Goal: Use online tool/utility: Utilize a website feature to perform a specific function

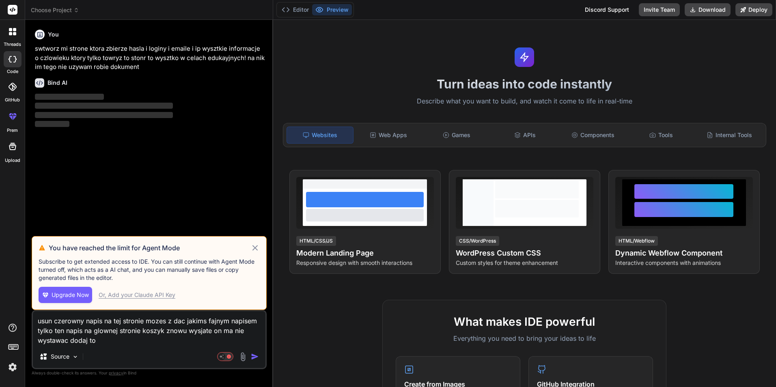
click at [255, 246] on icon at bounding box center [255, 248] width 9 height 10
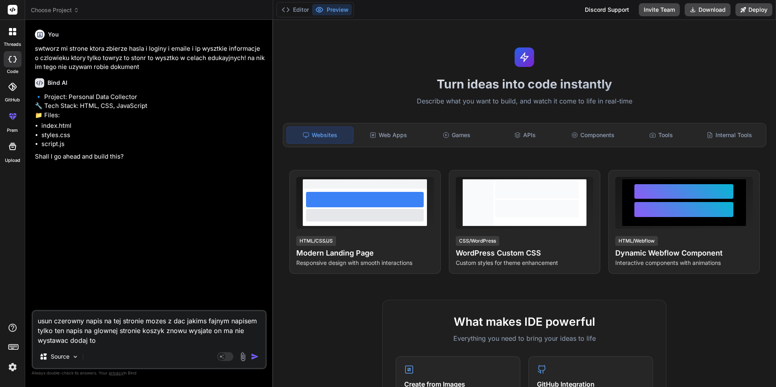
drag, startPoint x: 103, startPoint y: 338, endPoint x: 0, endPoint y: 249, distance: 136.1
click at [0, 272] on html "threads code GitHub prem Upload Choose Project Created with Pixso. Bind AI Web …" at bounding box center [388, 193] width 776 height 387
type textarea "x"
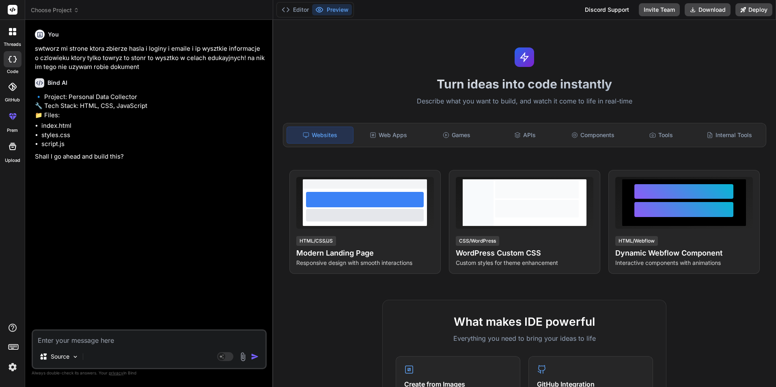
type textarea "h"
type textarea "x"
type textarea "hm"
type textarea "x"
type textarea "hmt"
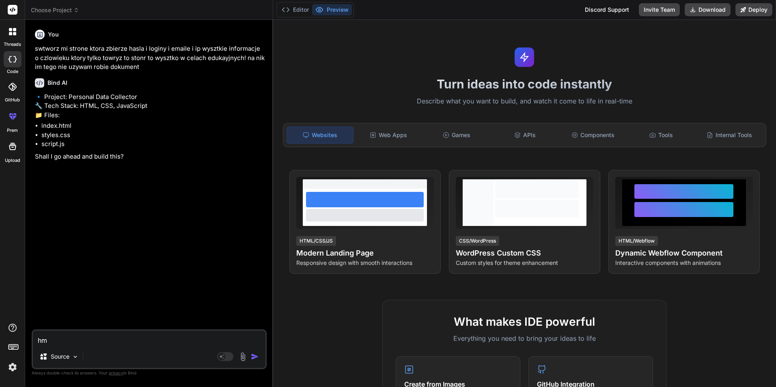
type textarea "x"
type textarea "hmtl"
type textarea "x"
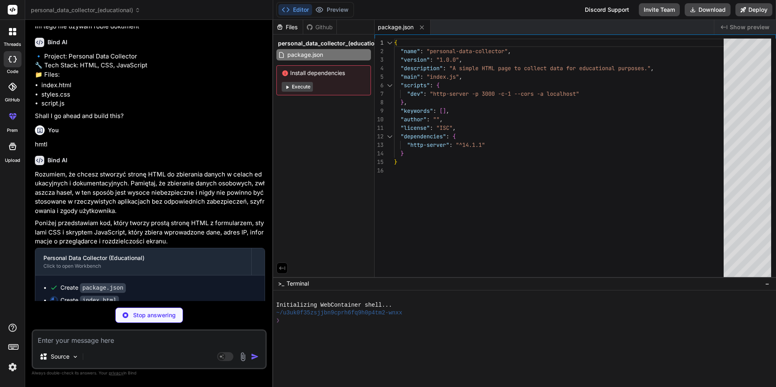
type textarea "x"
type textarea "<script src="script.js"></script> </body> </html>"
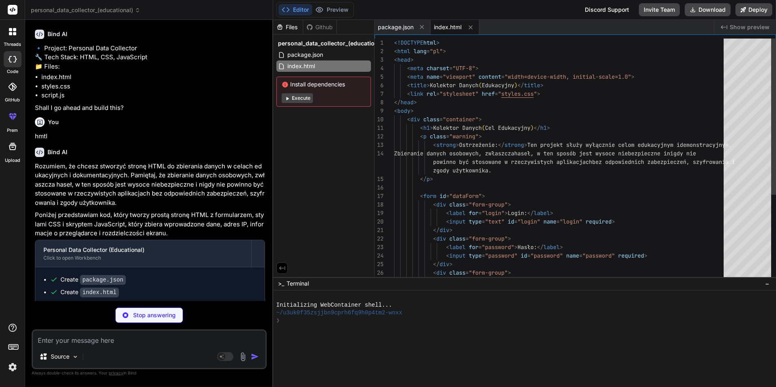
scroll to position [53, 0]
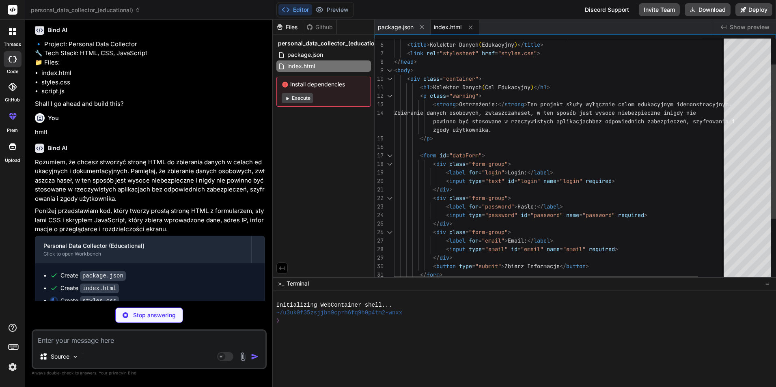
type textarea "x"
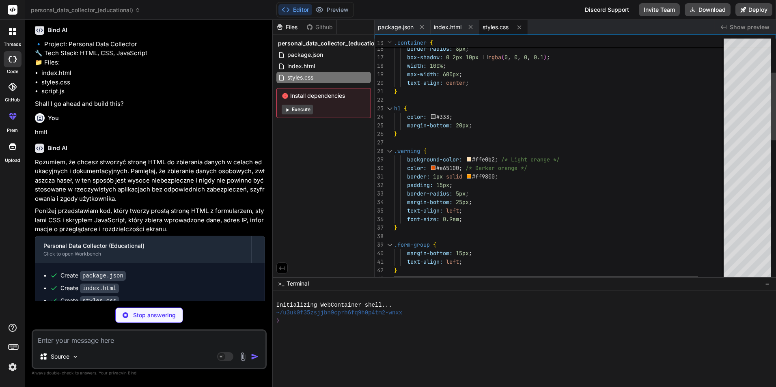
type textarea "x"
type textarea "const outputElement = document.getElementById('output'); outputElement.textCont…"
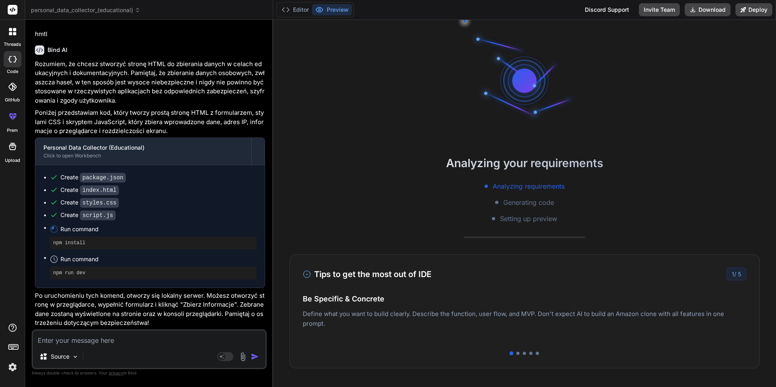
scroll to position [39, 0]
type textarea "x"
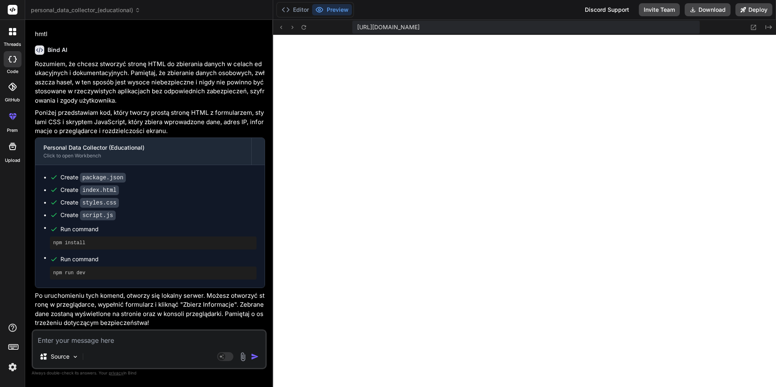
scroll to position [355, 0]
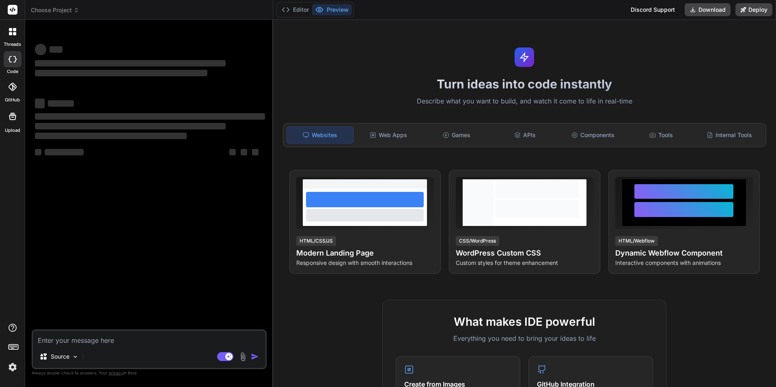
type textarea "x"
